Goal: Transaction & Acquisition: Book appointment/travel/reservation

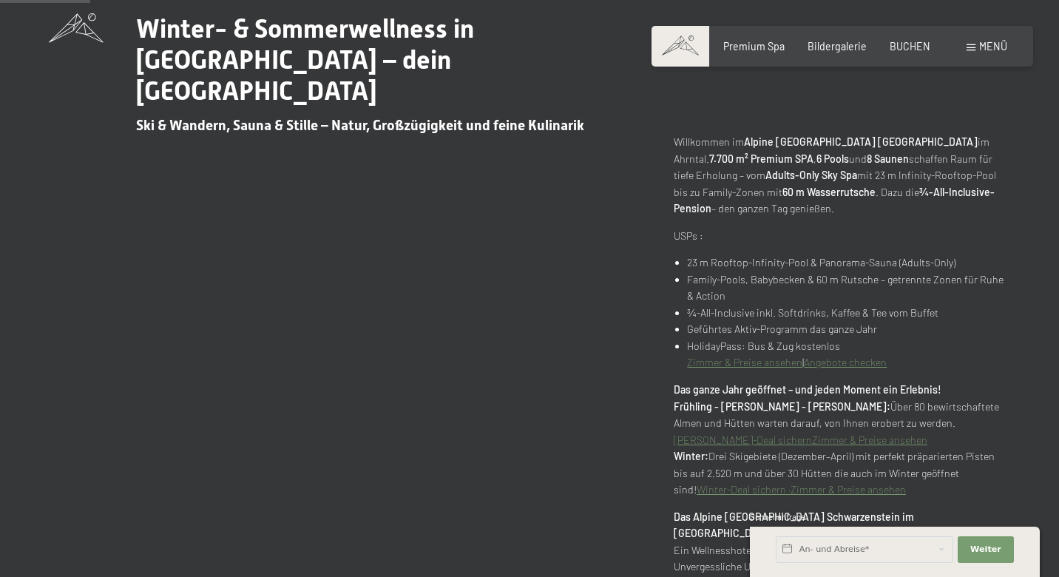
scroll to position [705, 0]
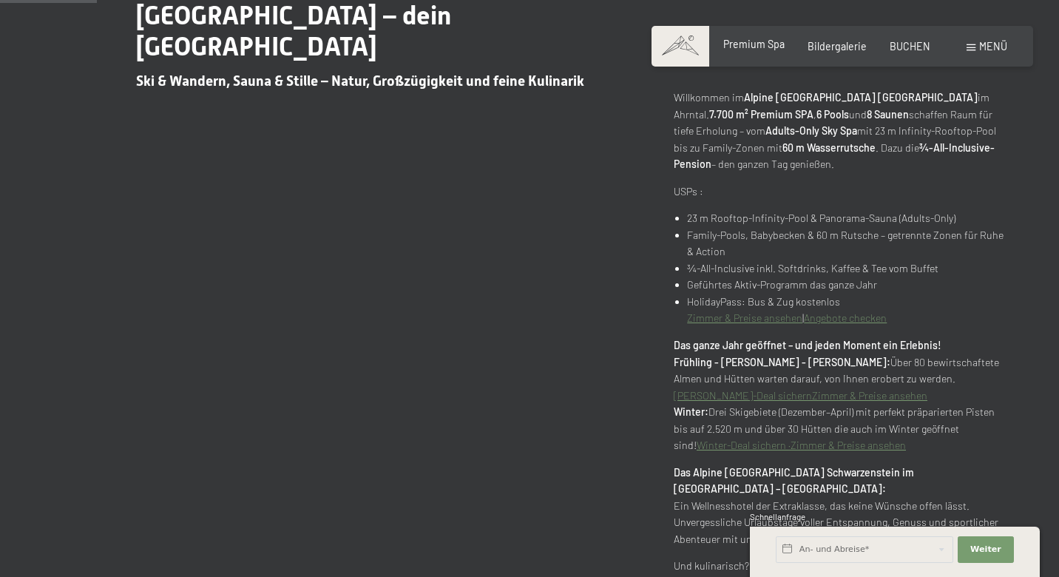
click at [764, 47] on span "Premium Spa" at bounding box center [753, 44] width 61 height 13
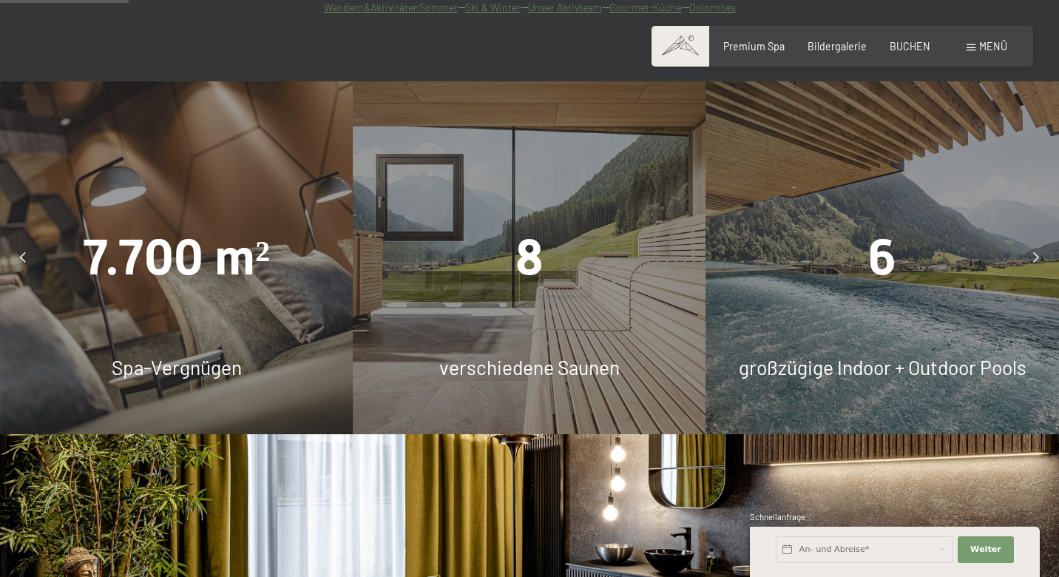
scroll to position [1146, 0]
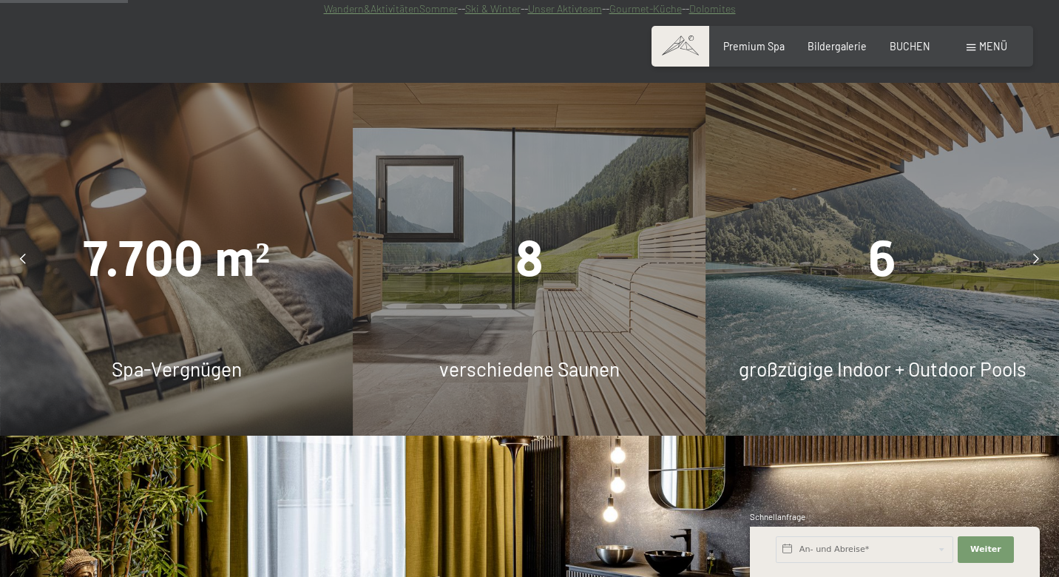
click at [1034, 254] on icon at bounding box center [1036, 259] width 6 height 10
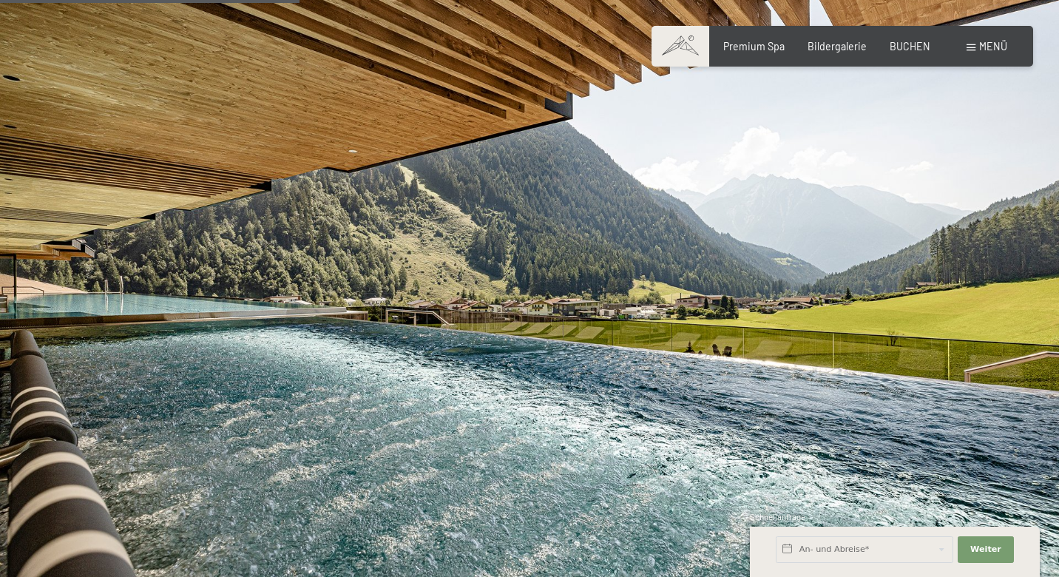
scroll to position [2676, 0]
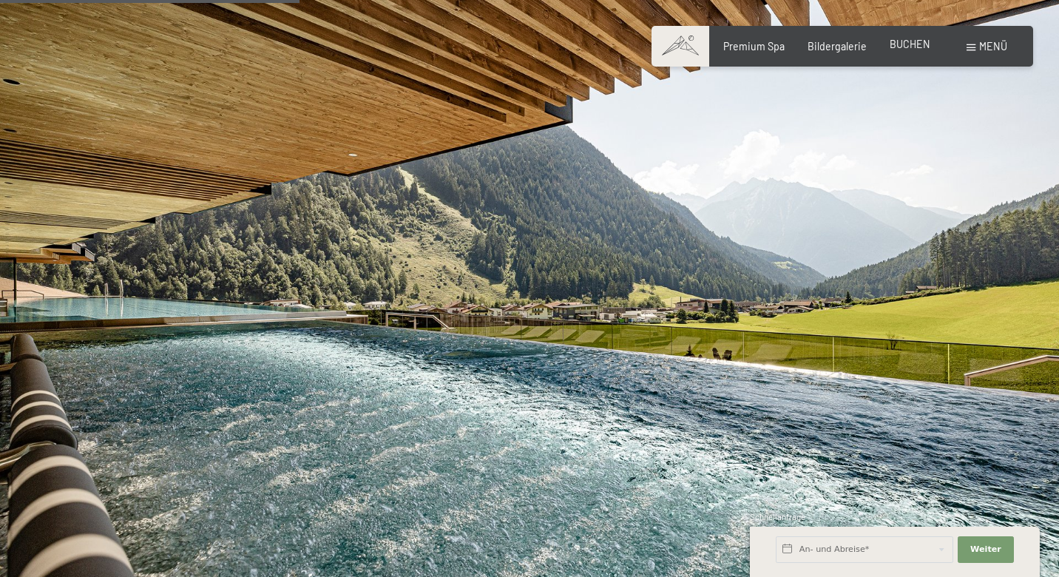
click at [904, 47] on span "BUCHEN" at bounding box center [909, 44] width 41 height 13
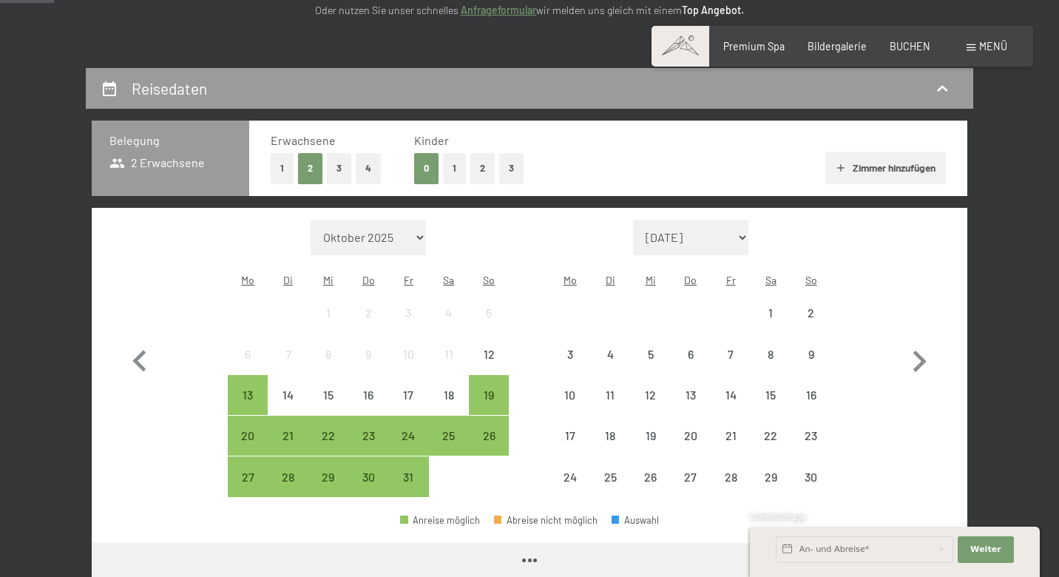
scroll to position [256, 0]
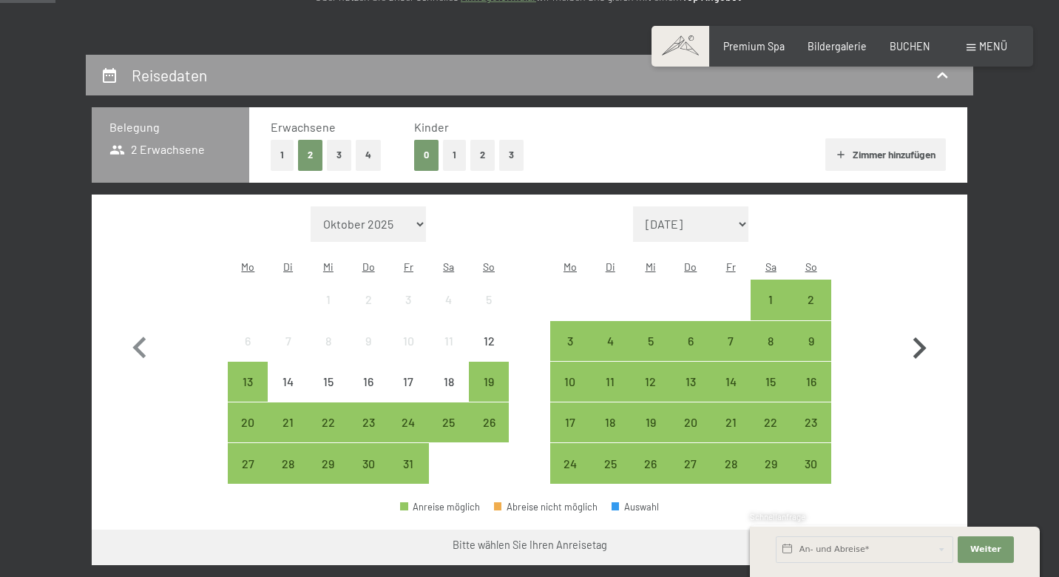
click at [918, 333] on icon "button" at bounding box center [919, 348] width 43 height 43
select select "2025-11-01"
select select "2025-12-01"
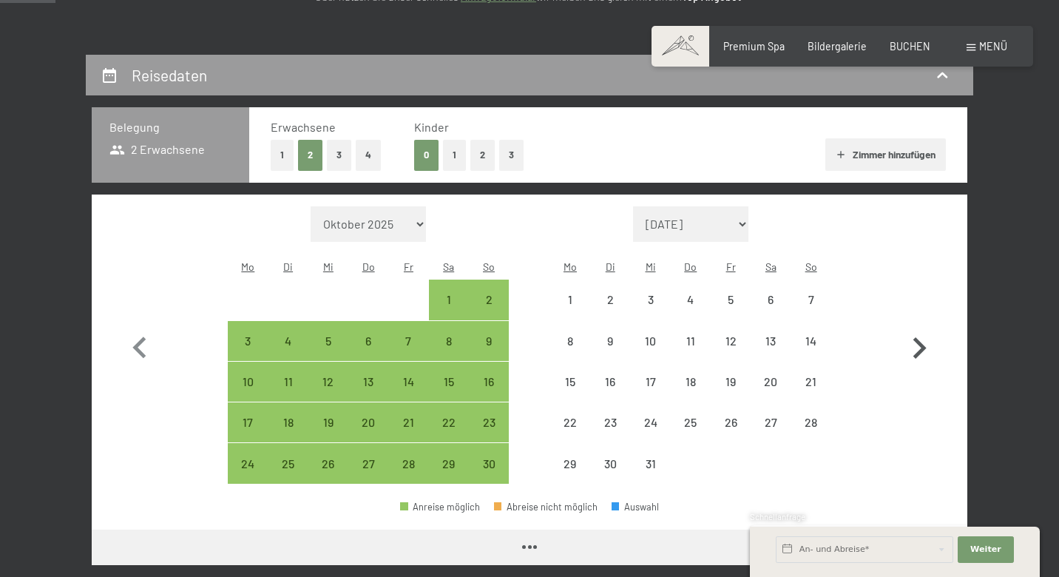
click at [918, 333] on icon "button" at bounding box center [919, 348] width 43 height 43
select select "2025-12-01"
select select "2026-01-01"
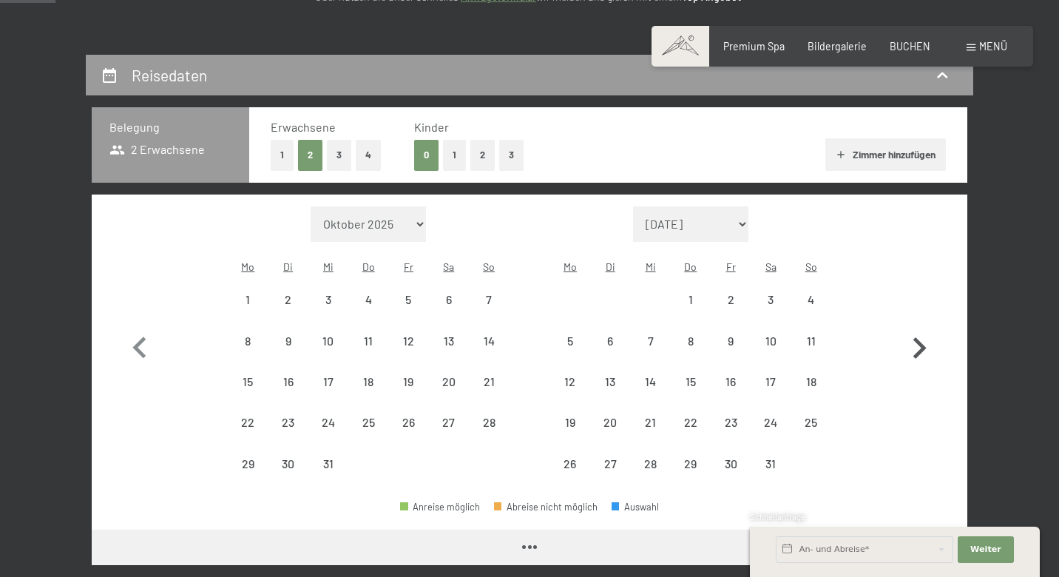
click at [918, 333] on icon "button" at bounding box center [919, 348] width 43 height 43
select select "2026-01-01"
select select "2026-02-01"
select select "2026-01-01"
select select "2026-02-01"
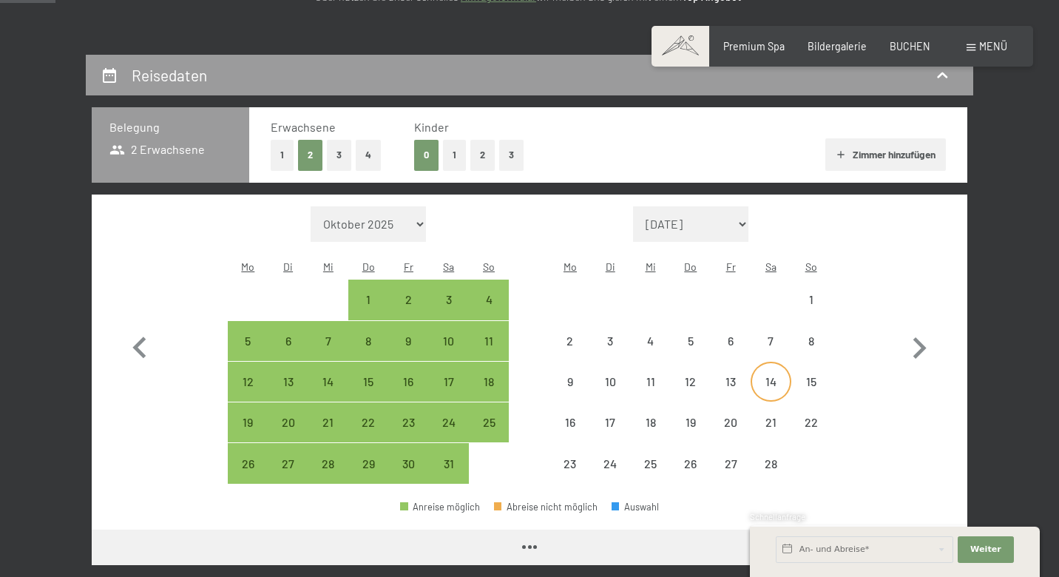
select select "2026-01-01"
select select "2026-02-01"
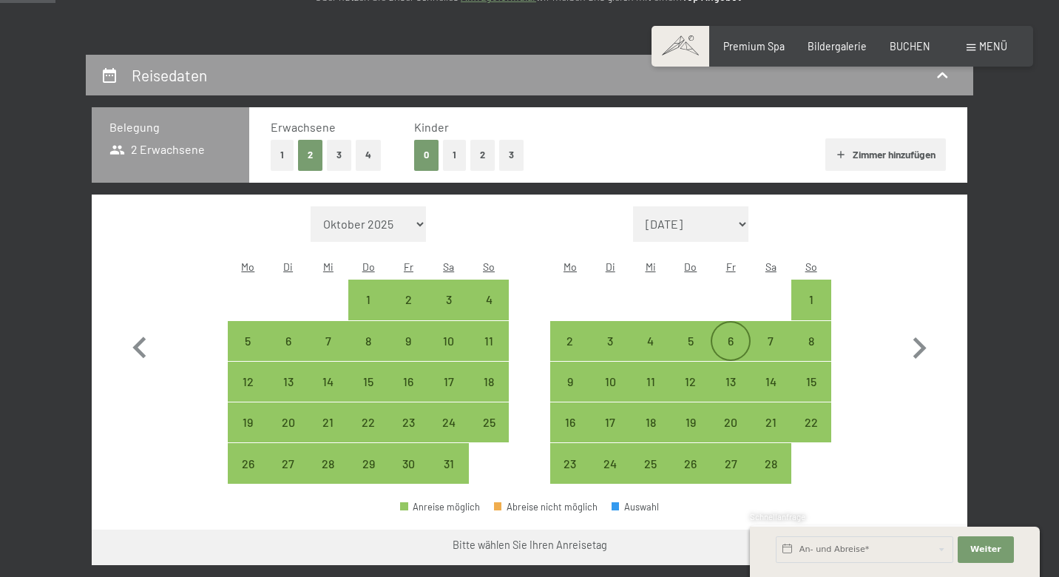
click at [730, 335] on div "6" at bounding box center [730, 353] width 37 height 37
select select "2026-01-01"
select select "2026-02-01"
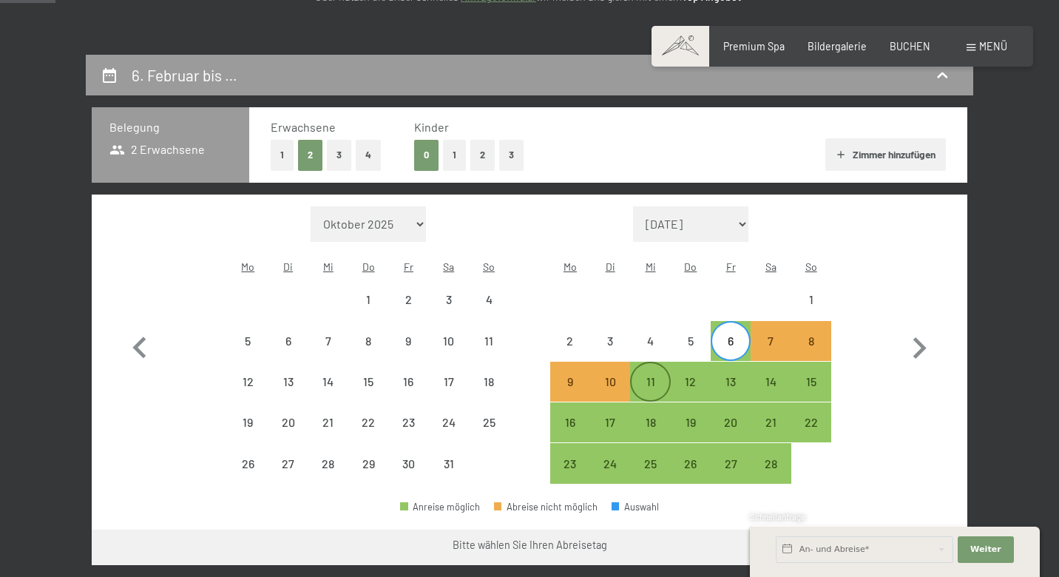
click at [649, 376] on div "11" at bounding box center [649, 394] width 37 height 37
select select "2026-01-01"
select select "2026-02-01"
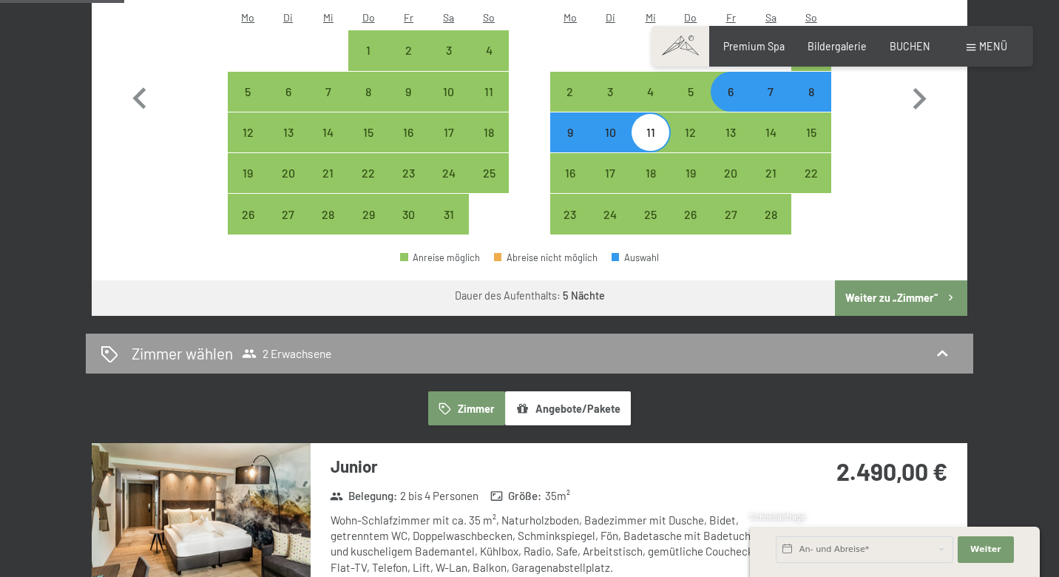
scroll to position [549, 0]
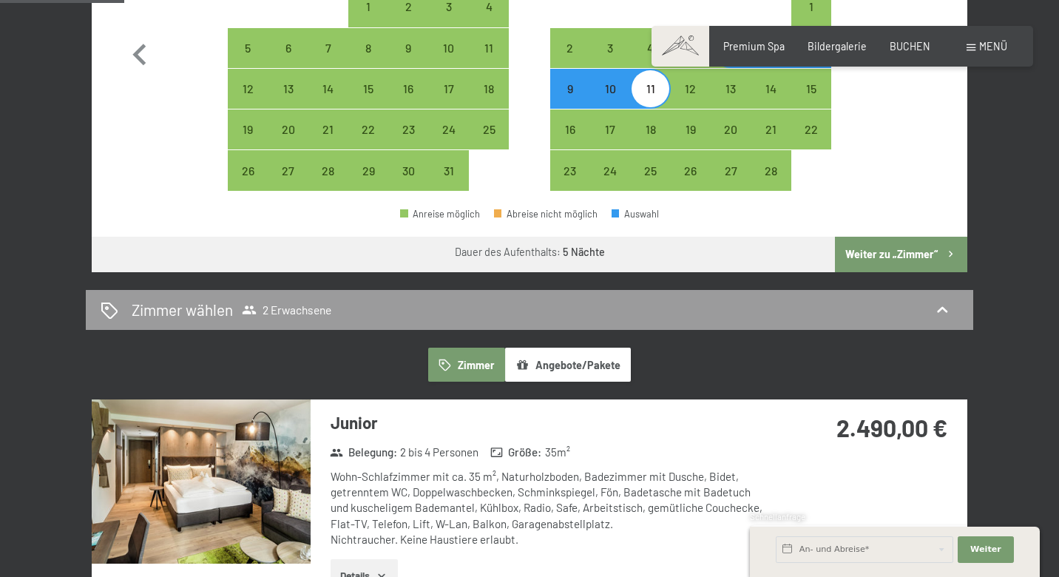
click at [892, 237] on button "Weiter zu „Zimmer“" at bounding box center [901, 254] width 132 height 35
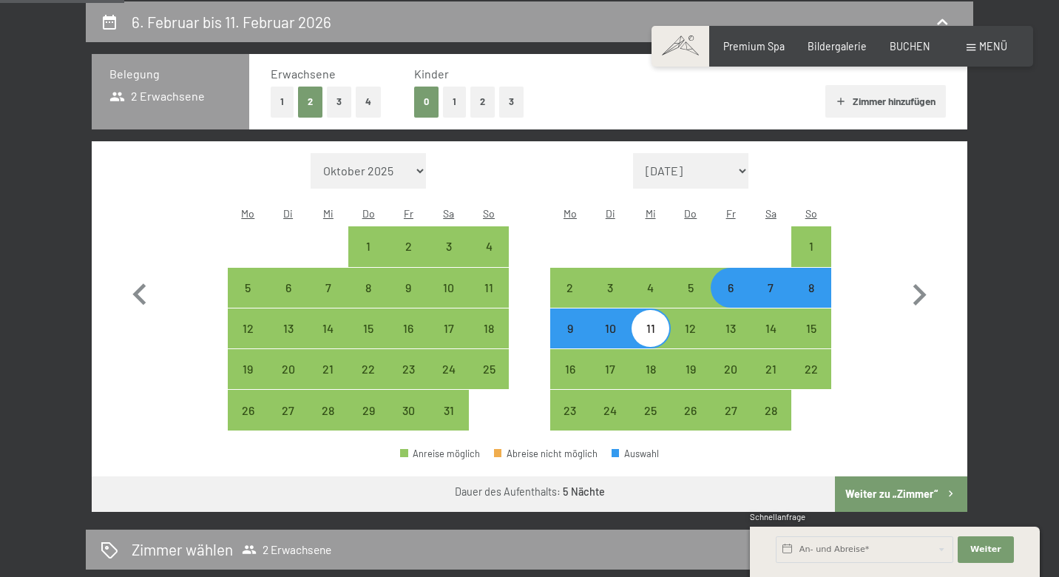
select select "2026-01-01"
select select "2026-02-01"
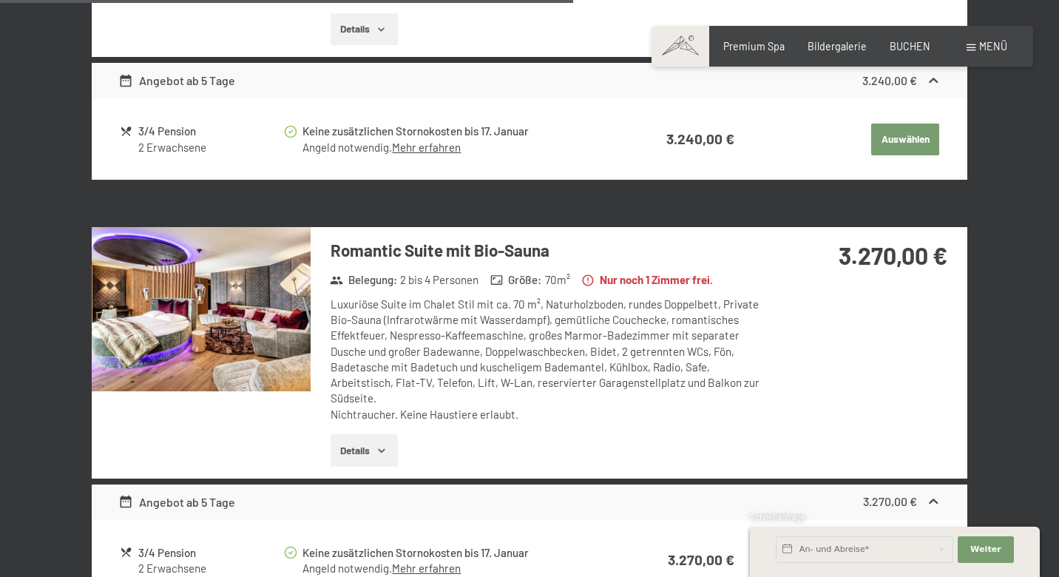
scroll to position [2334, 0]
